Goal: Task Accomplishment & Management: Manage account settings

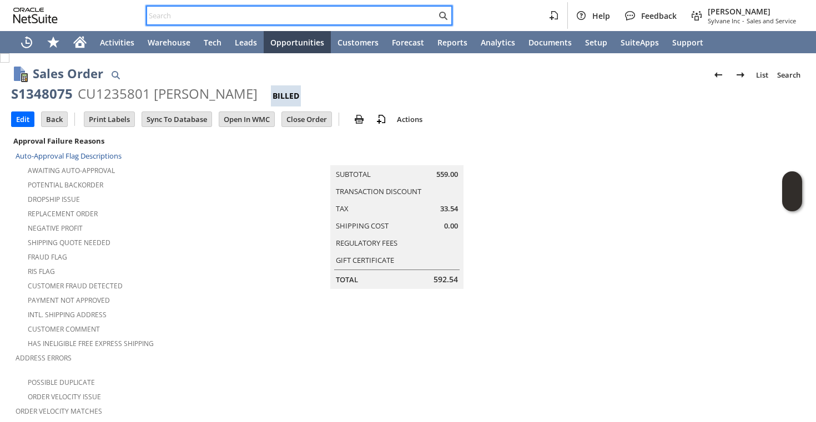
scroll to position [713, 0]
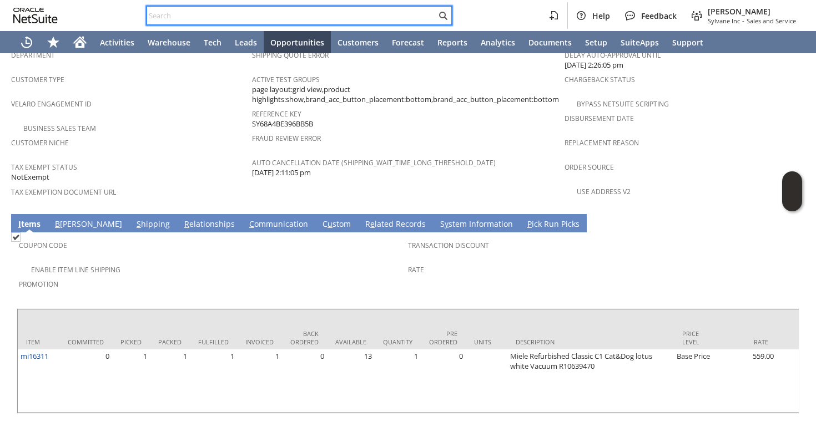
type input "4074332107"
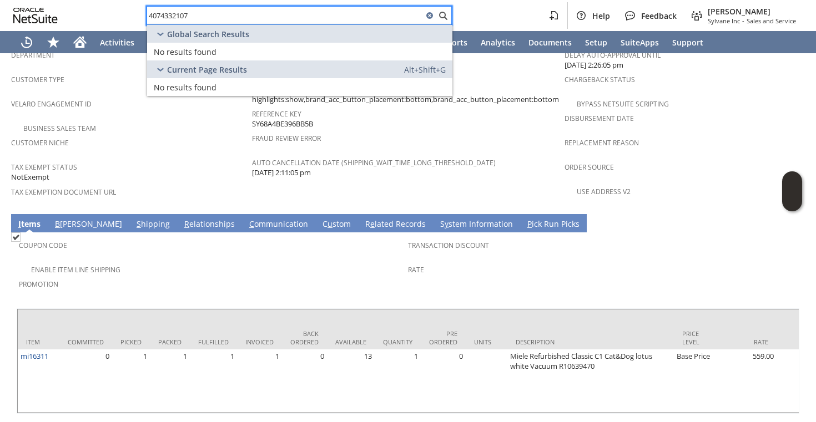
click at [338, 19] on input "4074332107" at bounding box center [285, 15] width 276 height 13
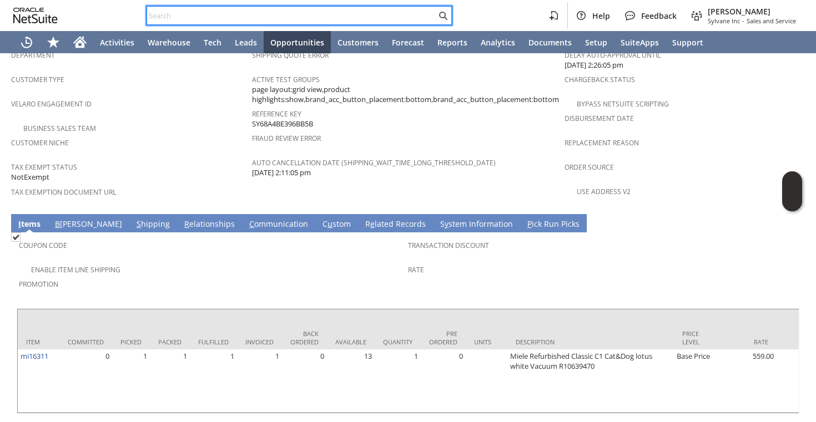
click at [376, 262] on div "Enable Item Line Shipping" at bounding box center [213, 268] width 389 height 13
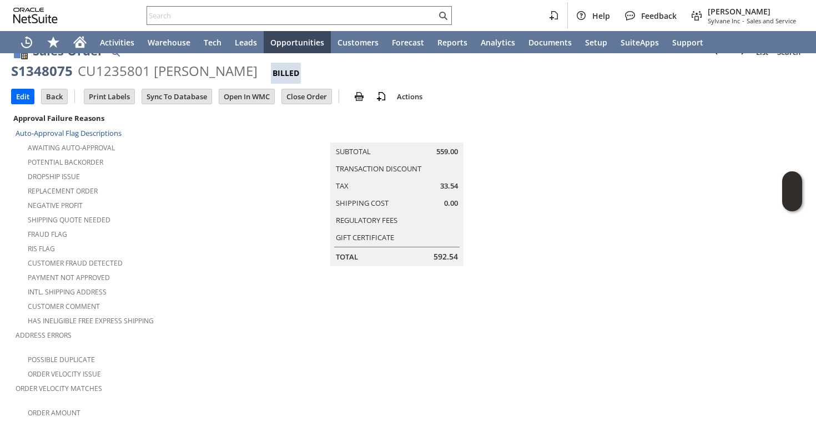
scroll to position [0, 0]
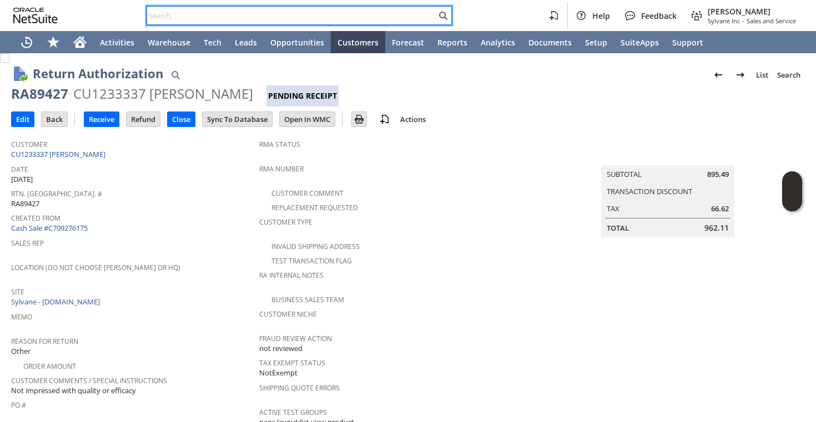
scroll to position [115, 0]
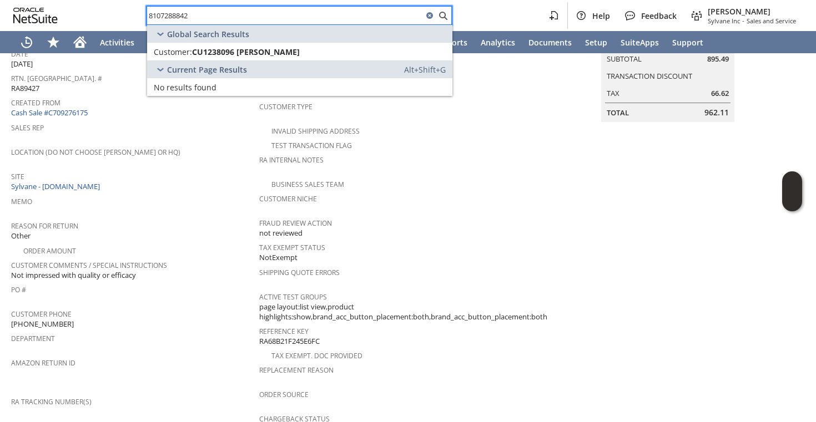
type input "8107288842"
click at [272, 53] on span "CU1238096 ronald j clark" at bounding box center [246, 52] width 108 height 11
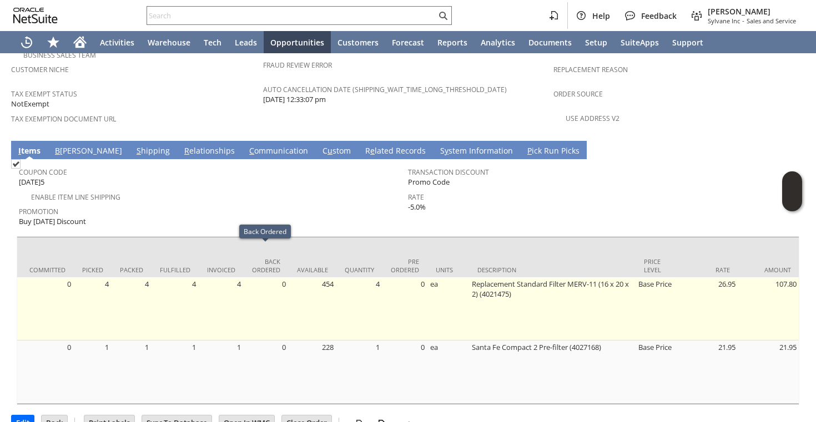
scroll to position [0, 39]
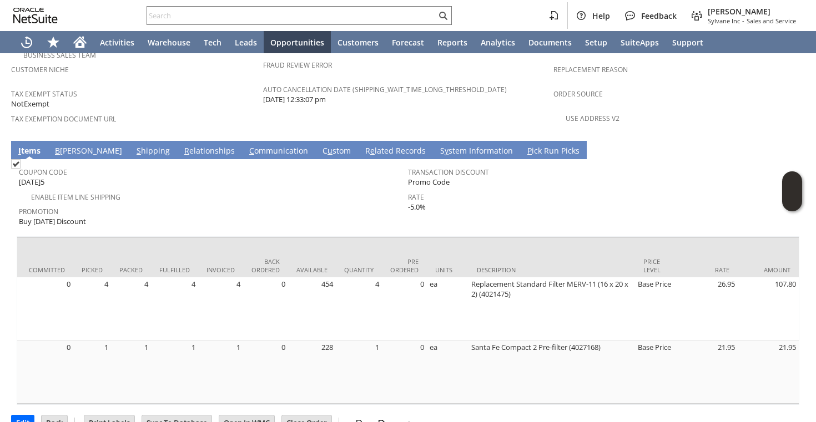
click at [134, 145] on link "S hipping" at bounding box center [153, 151] width 39 height 12
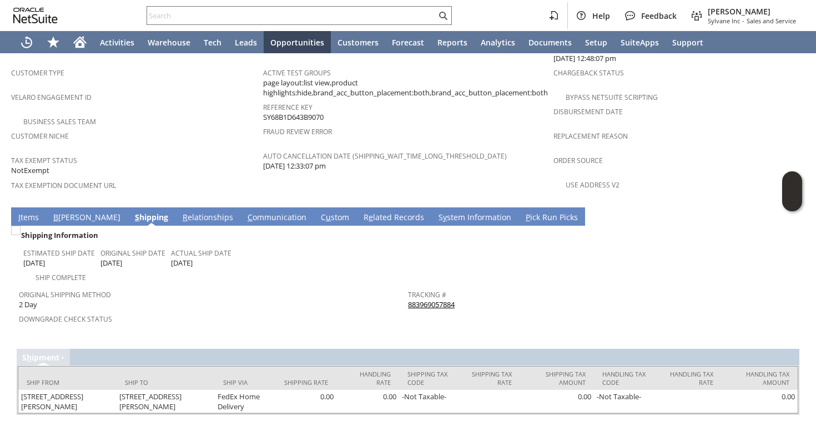
click at [24, 212] on link "I tems" at bounding box center [29, 218] width 26 height 12
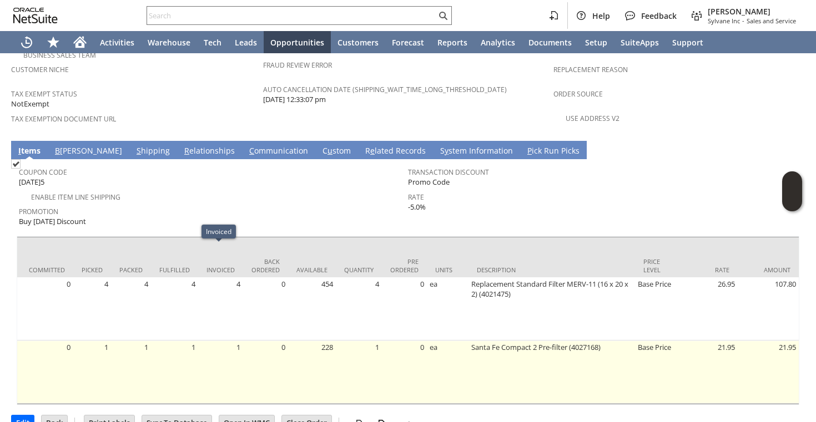
scroll to position [0, 0]
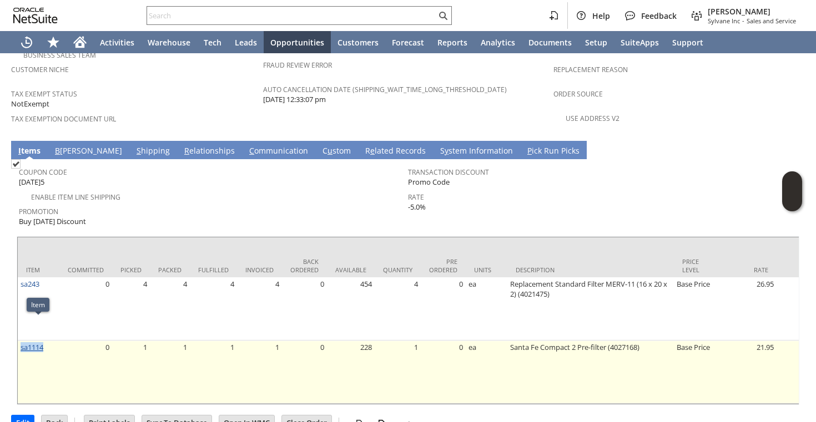
drag, startPoint x: 46, startPoint y: 325, endPoint x: 21, endPoint y: 325, distance: 25.5
click at [21, 341] on td "sa1114" at bounding box center [39, 372] width 42 height 63
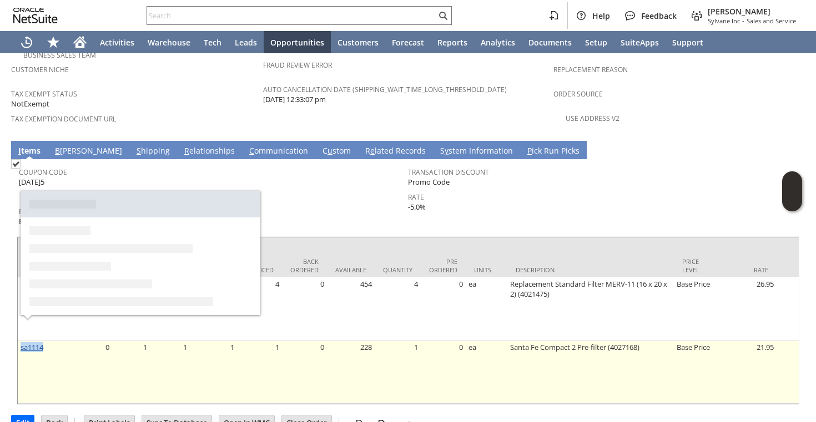
copy link "sa1114"
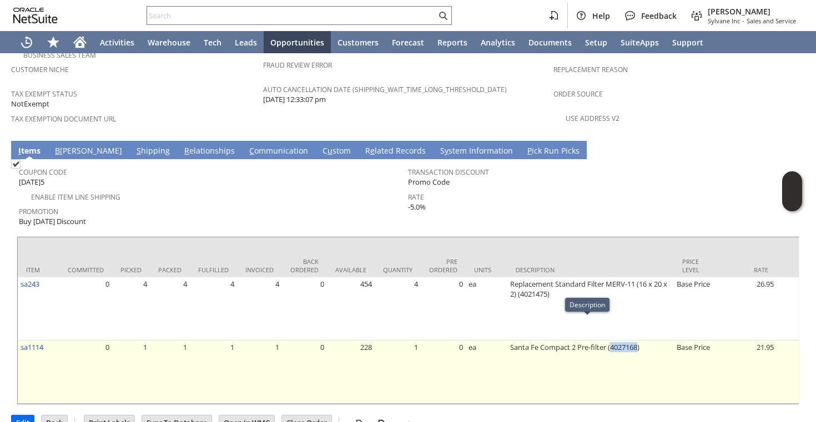
drag, startPoint x: 610, startPoint y: 323, endPoint x: 636, endPoint y: 325, distance: 26.7
click at [636, 341] on td "Santa Fe Compact 2 Pre-filter (4027168)" at bounding box center [590, 372] width 166 height 63
copy td "4027168"
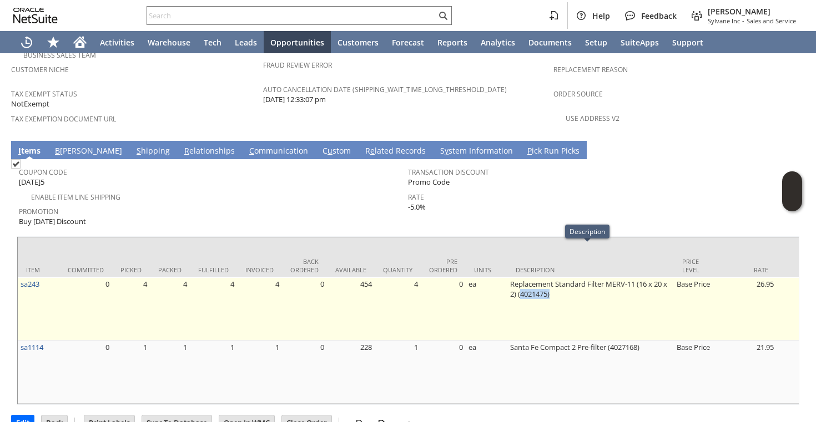
drag, startPoint x: 518, startPoint y: 261, endPoint x: 551, endPoint y: 266, distance: 33.1
click at [551, 277] on td "Replacement Standard Filter MERV-11 (16 x 20 x 2) (4021475)" at bounding box center [590, 308] width 166 height 63
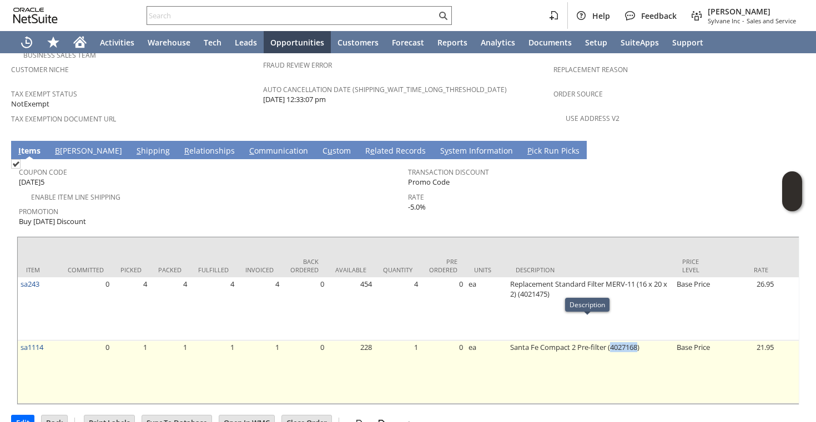
drag, startPoint x: 609, startPoint y: 324, endPoint x: 638, endPoint y: 324, distance: 28.9
click at [638, 341] on td "Santa Fe Compact 2 Pre-filter (4027168)" at bounding box center [590, 372] width 166 height 63
copy td "4027168"
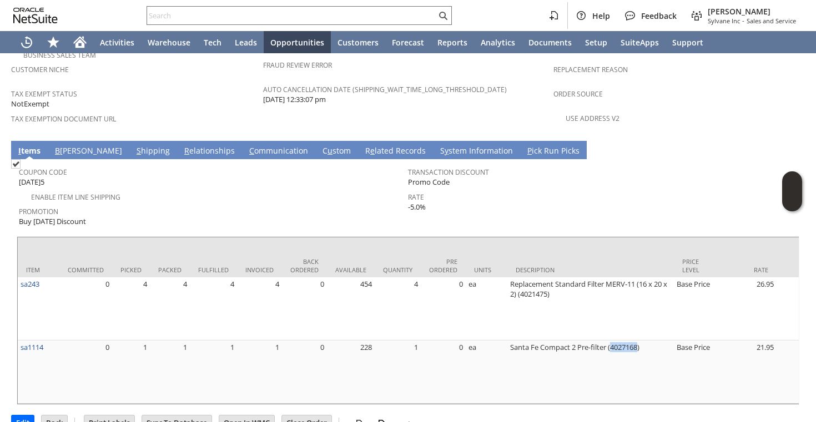
click at [522, 94] on td "Shipping Quote Error Active Test Groups page layout:list view,product highlight…" at bounding box center [408, 53] width 290 height 164
